Goal: Task Accomplishment & Management: Use online tool/utility

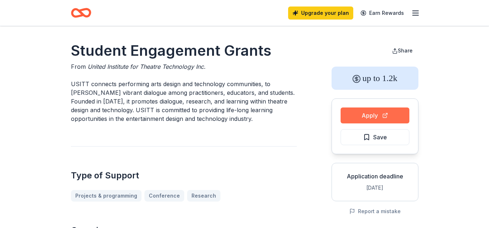
click at [353, 118] on button "Apply" at bounding box center [374, 115] width 69 height 16
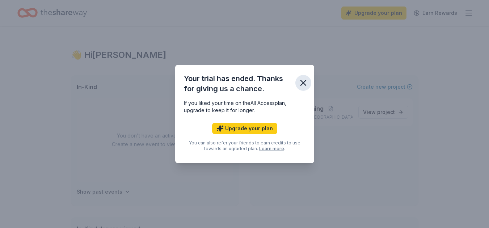
click at [305, 81] on icon "button" at bounding box center [303, 82] width 5 height 5
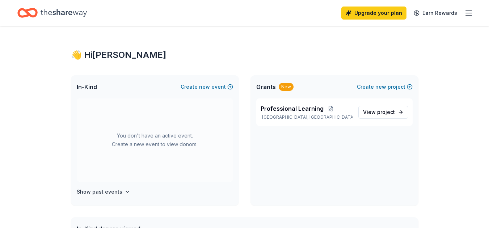
click at [55, 8] on icon "Home" at bounding box center [64, 12] width 46 height 15
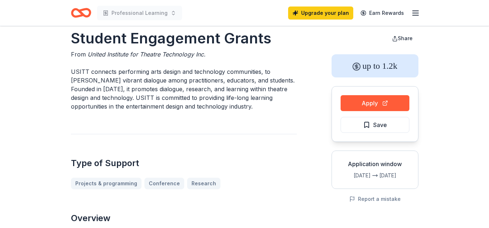
scroll to position [13, 0]
